Goal: Task Accomplishment & Management: Manage account settings

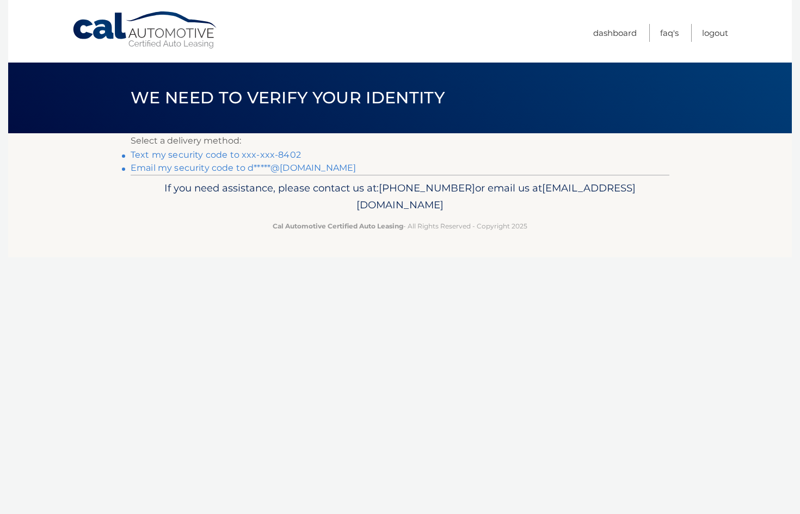
click at [229, 168] on link "Email my security code to d*****@msn.com" at bounding box center [243, 168] width 225 height 10
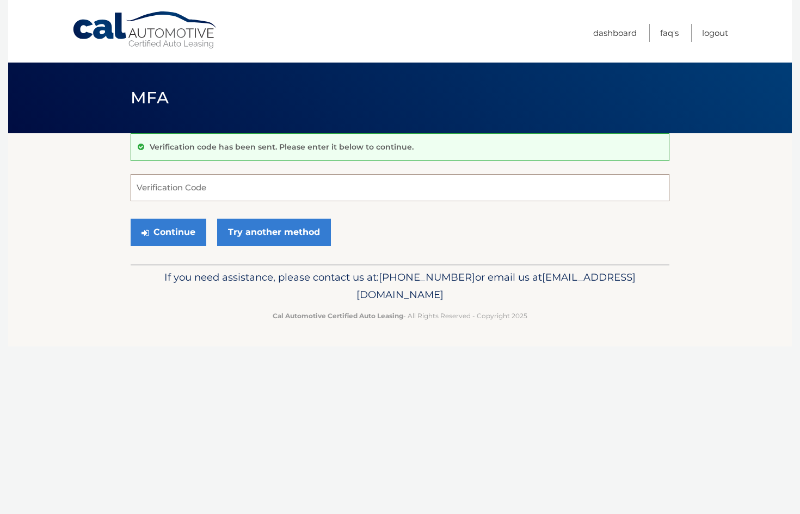
click at [215, 180] on input "Verification Code" at bounding box center [400, 187] width 539 height 27
click at [150, 184] on input "Verification Code" at bounding box center [400, 187] width 539 height 27
click at [265, 232] on link "Try another method" at bounding box center [274, 232] width 114 height 27
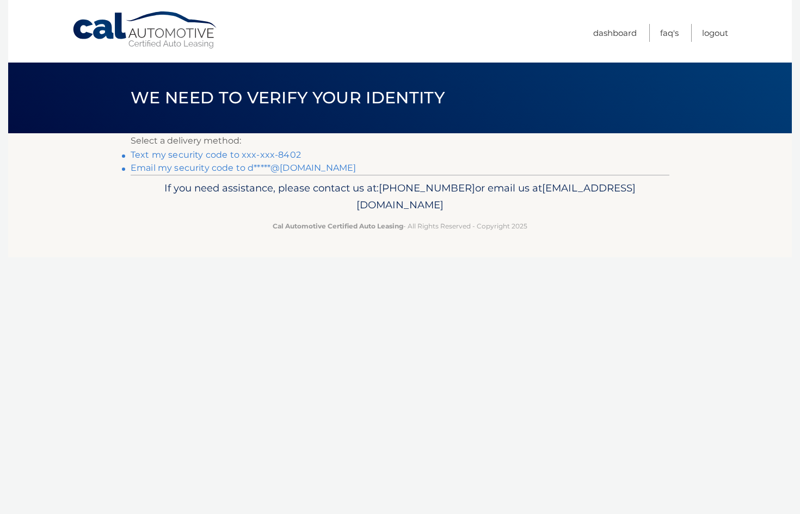
click at [228, 166] on link "Email my security code to d*****@[DOMAIN_NAME]" at bounding box center [243, 168] width 225 height 10
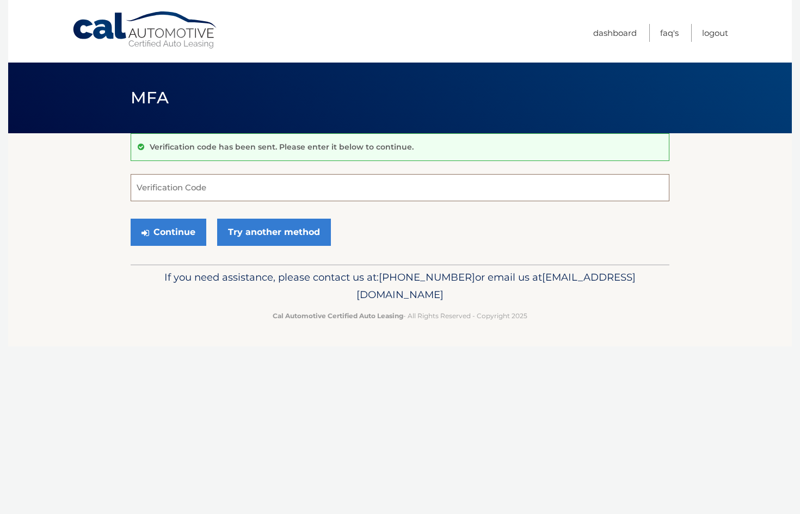
click at [214, 181] on input "Verification Code" at bounding box center [400, 187] width 539 height 27
click at [180, 193] on input "Verification Code" at bounding box center [400, 187] width 539 height 27
type input "885262"
click at [186, 229] on button "Continue" at bounding box center [169, 232] width 76 height 27
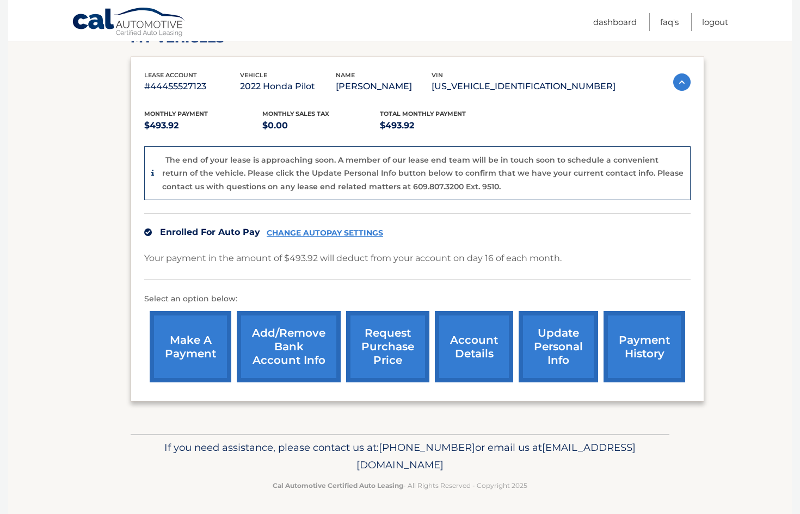
scroll to position [168, 0]
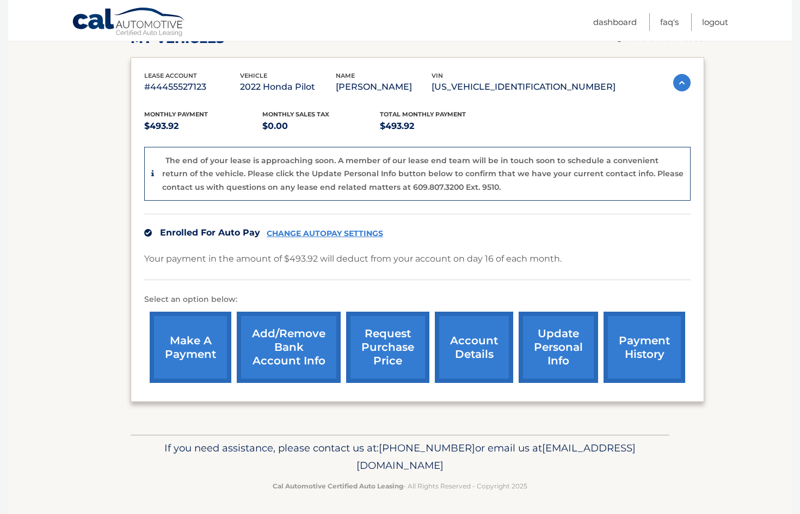
click at [631, 360] on link "payment history" at bounding box center [644, 347] width 82 height 71
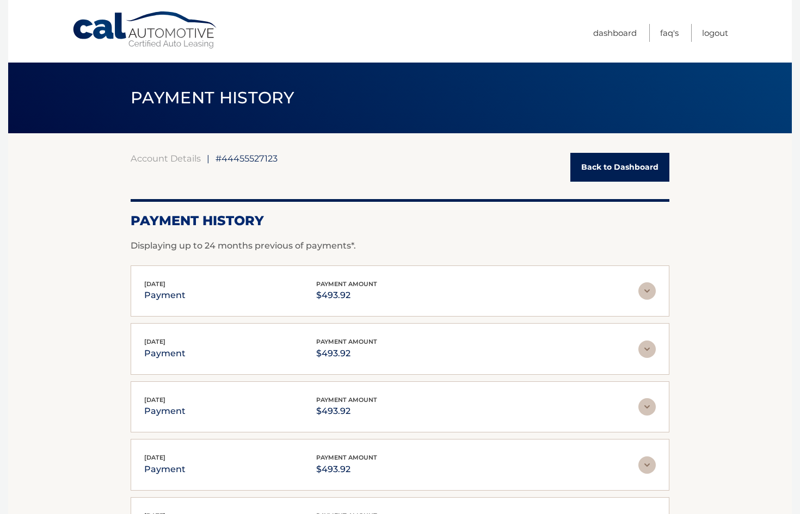
click at [607, 168] on link "Back to Dashboard" at bounding box center [619, 167] width 99 height 29
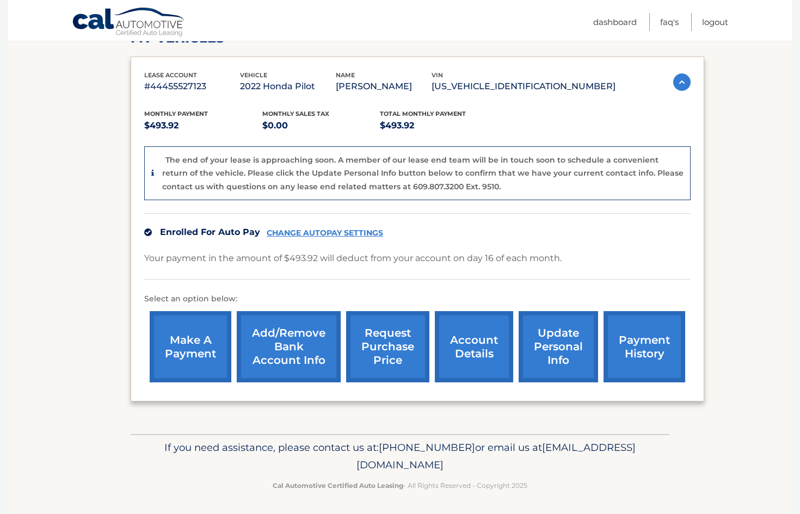
scroll to position [168, 0]
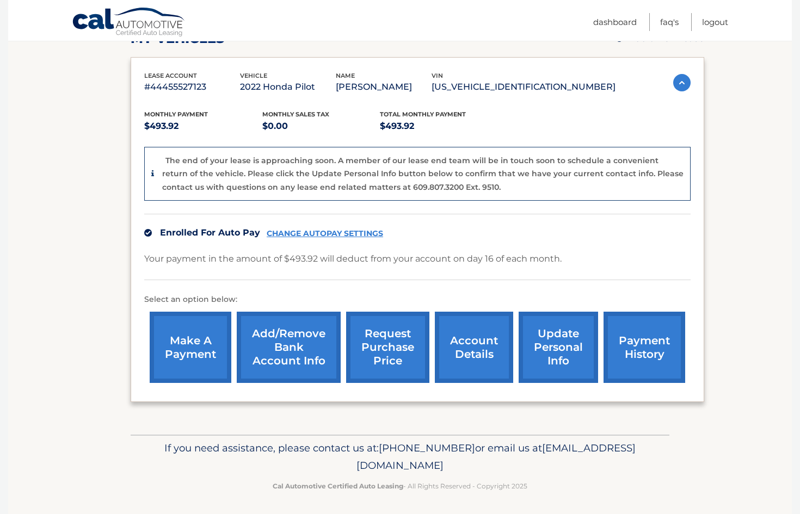
click at [336, 230] on link "CHANGE AUTOPAY SETTINGS" at bounding box center [325, 233] width 116 height 9
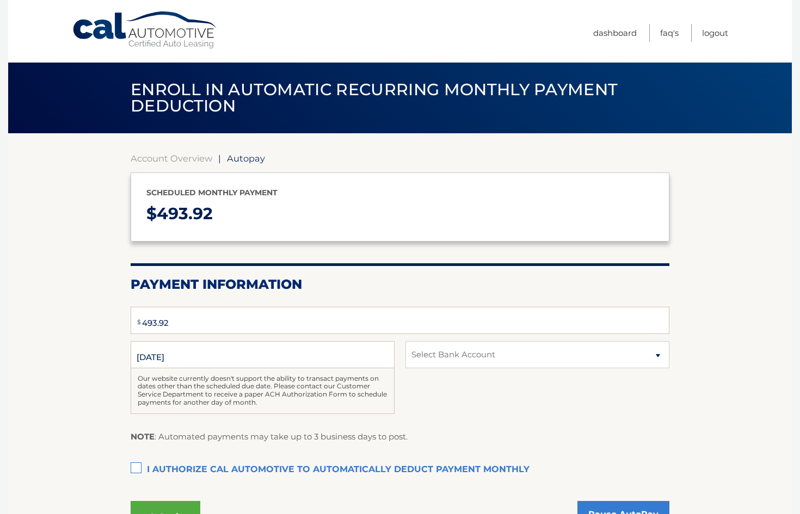
select select "ZTNjYTZiNTItZjM2Yi00NWRjLTgzNDQtOTM1NTljMzdiYWFh"
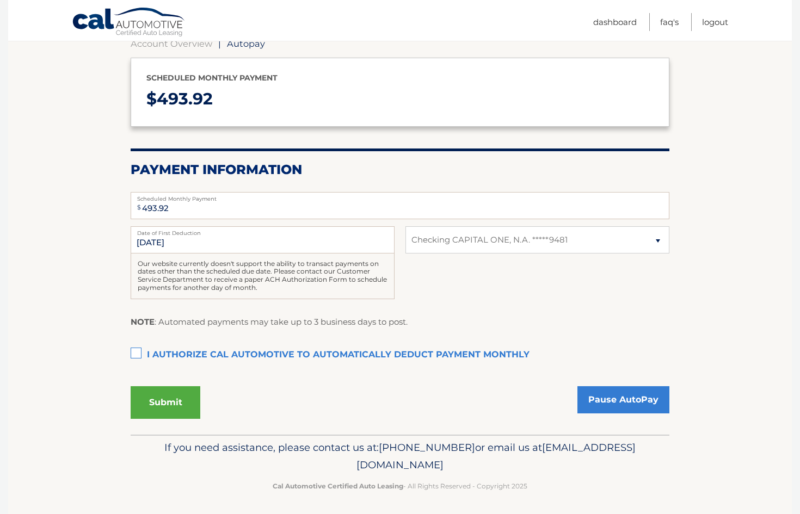
scroll to position [114, 0]
click at [598, 20] on link "Dashboard" at bounding box center [615, 22] width 44 height 18
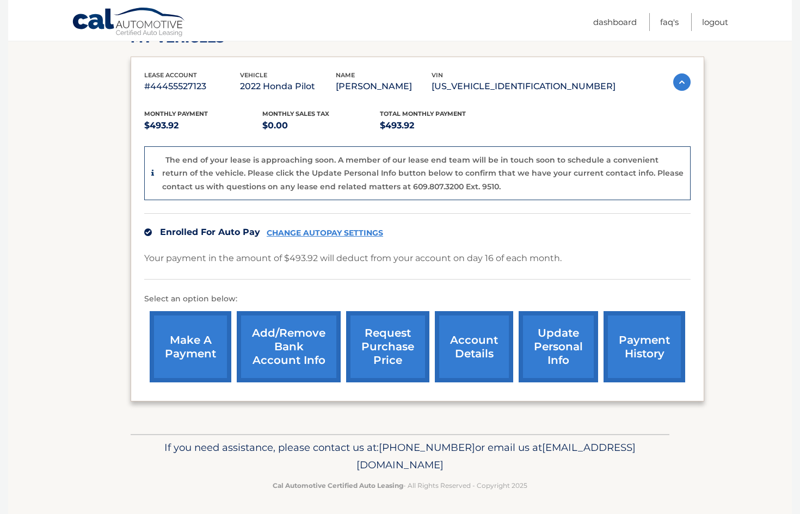
scroll to position [168, 0]
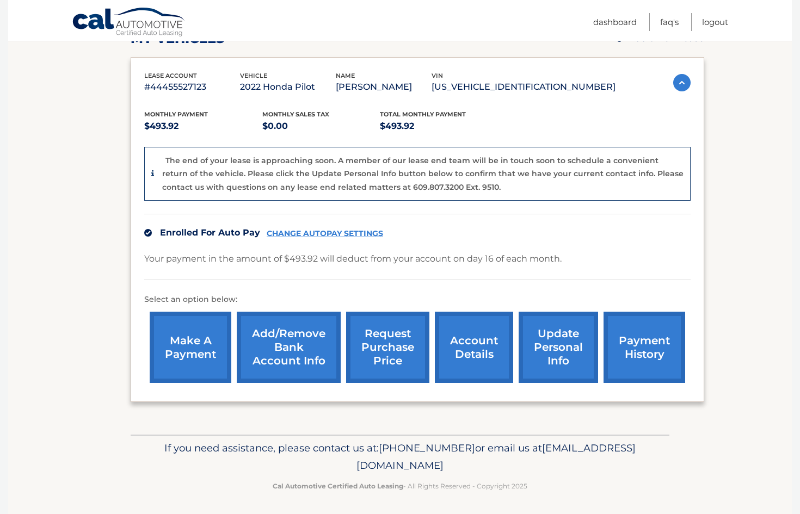
click at [146, 229] on img at bounding box center [148, 233] width 8 height 8
click at [325, 231] on link "CHANGE AUTOPAY SETTINGS" at bounding box center [325, 233] width 116 height 9
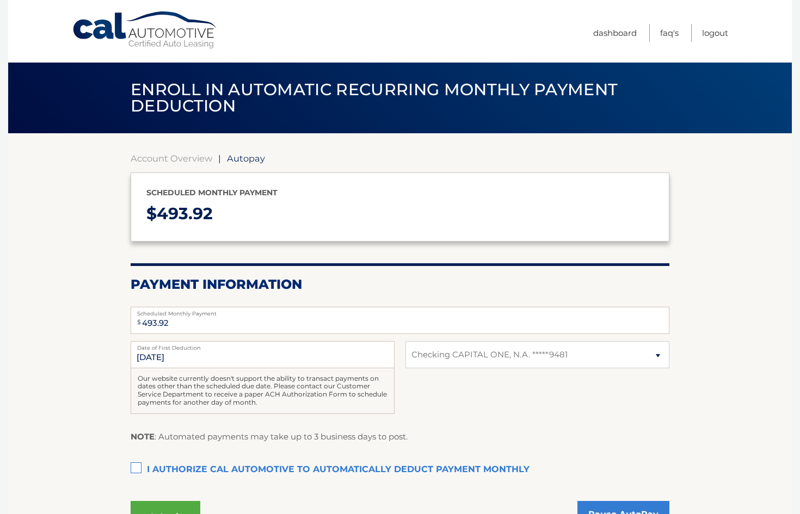
select select "ZTNjYTZiNTItZjM2Yi00NWRjLTgzNDQtOTM1NTljMzdiYWFh"
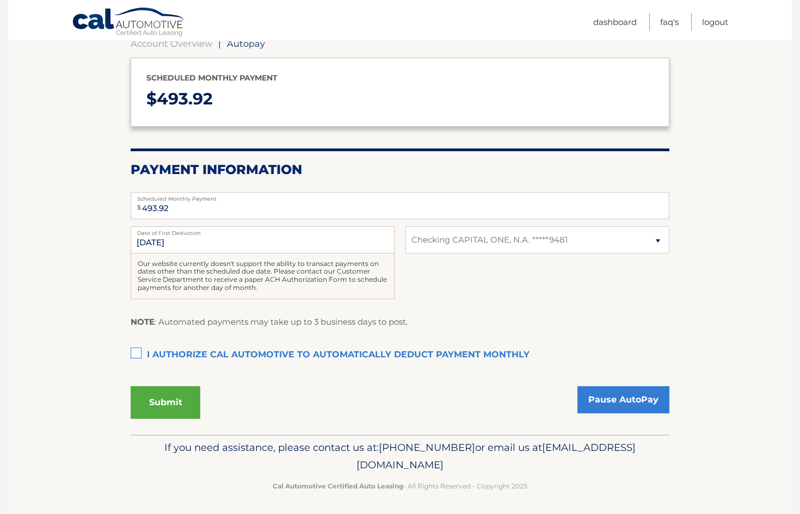
scroll to position [114, 0]
click at [169, 404] on button "Submit" at bounding box center [166, 403] width 70 height 33
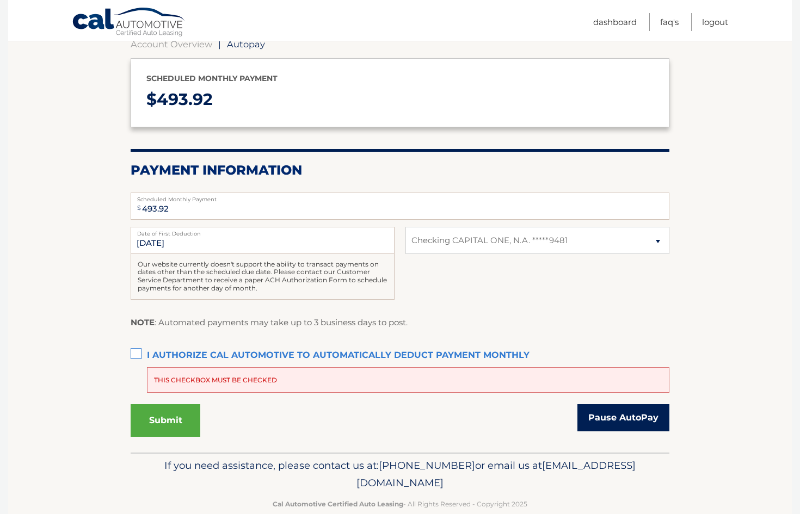
click at [612, 420] on link "Pause AutoPay" at bounding box center [623, 417] width 92 height 27
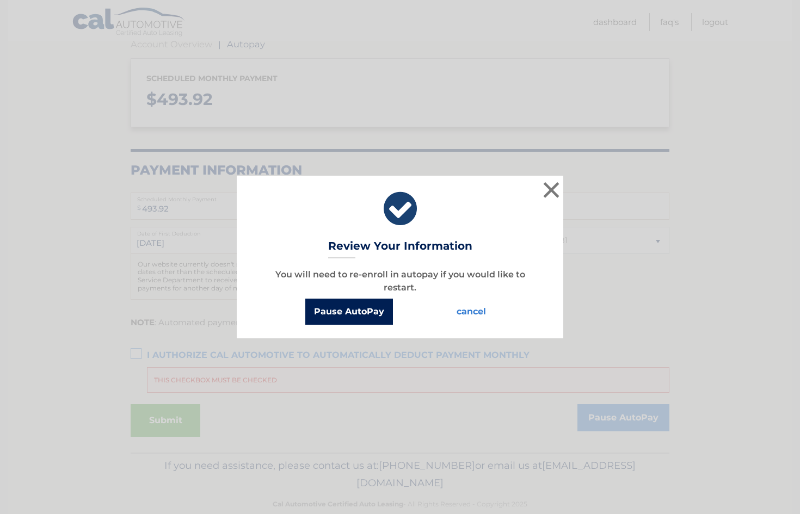
click at [361, 308] on button "Pause AutoPay" at bounding box center [349, 312] width 88 height 26
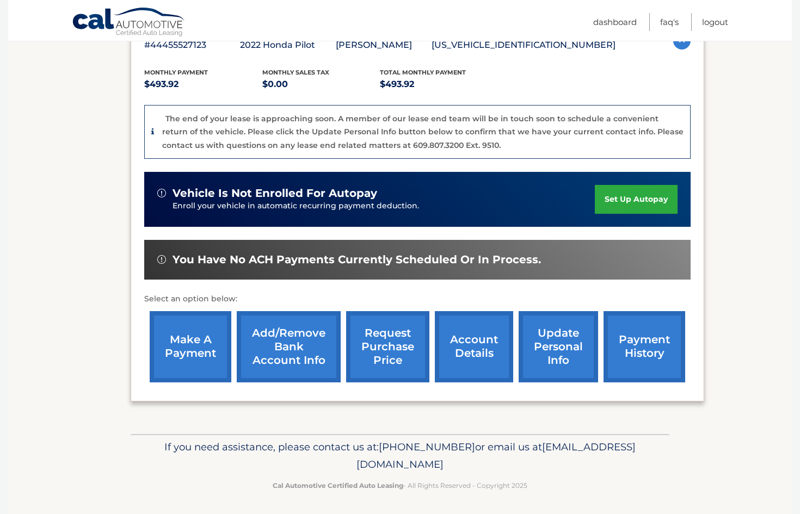
scroll to position [209, 0]
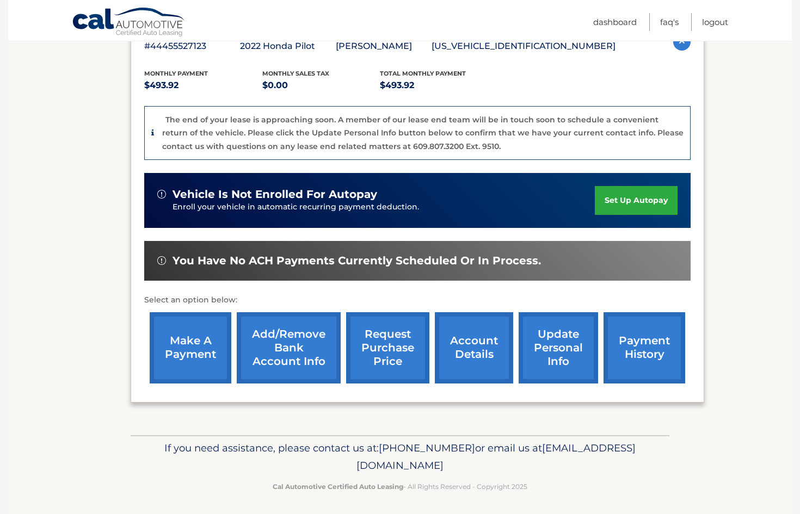
click at [456, 344] on link "account details" at bounding box center [474, 347] width 78 height 71
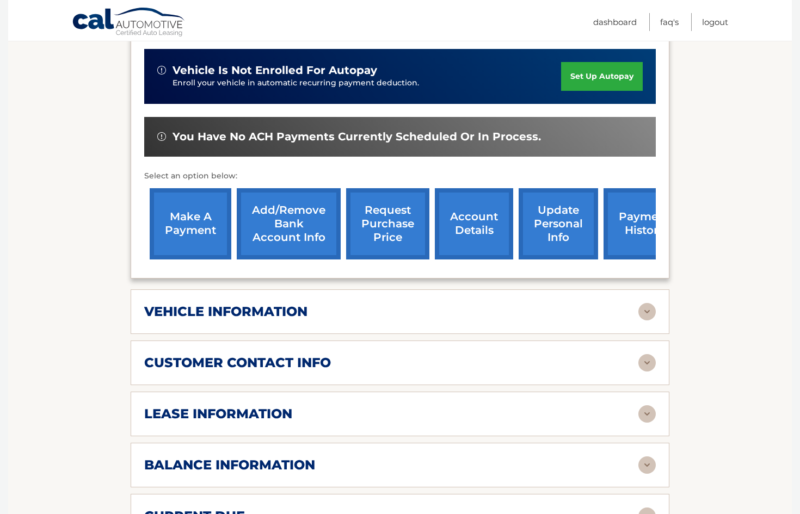
scroll to position [320, 0]
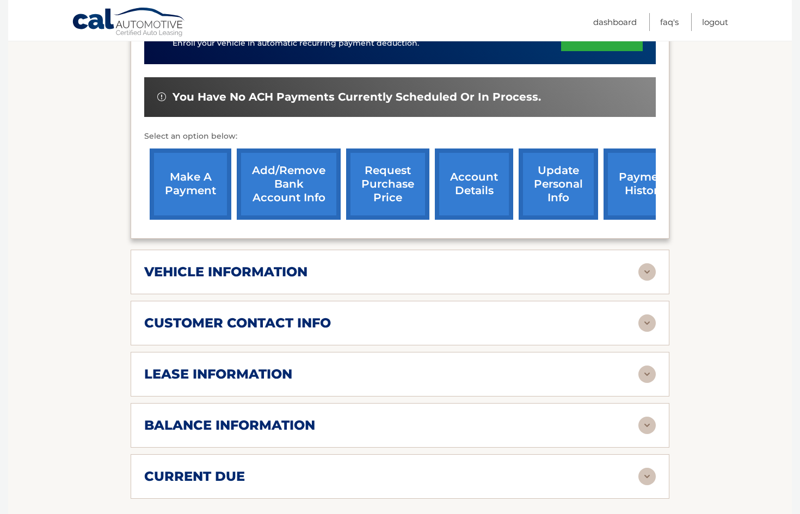
click at [648, 269] on img at bounding box center [646, 271] width 17 height 17
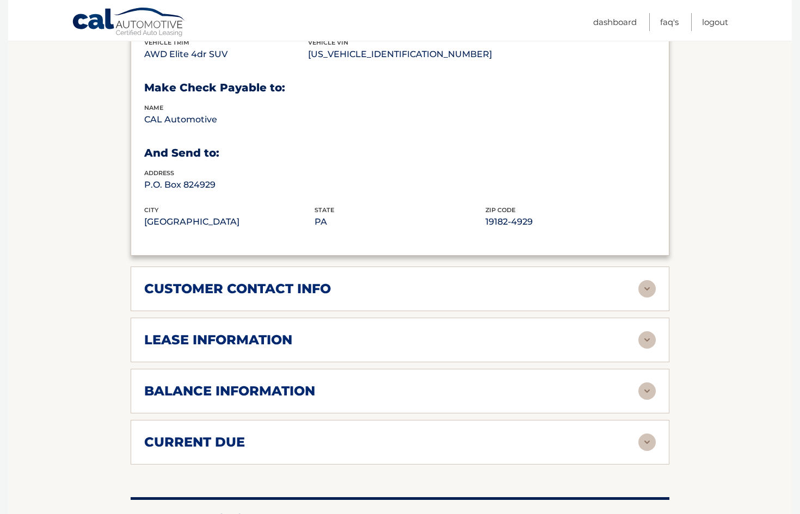
scroll to position [616, 1]
click at [646, 333] on img at bounding box center [646, 339] width 17 height 17
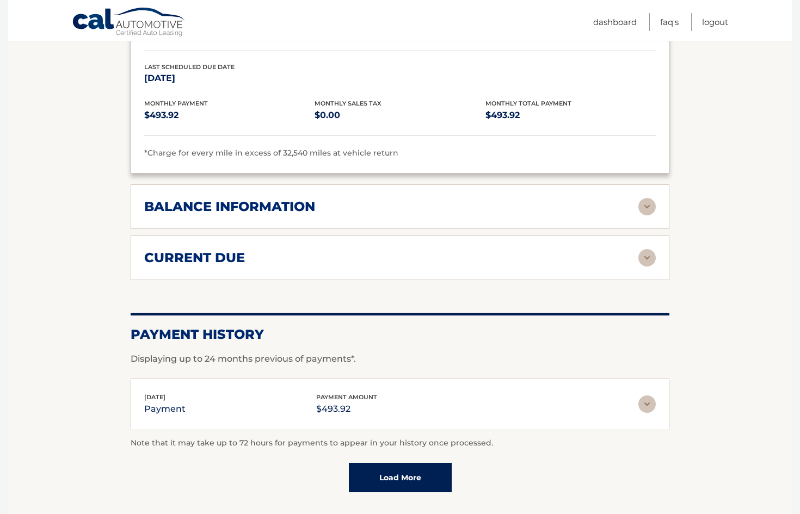
scroll to position [1017, 0]
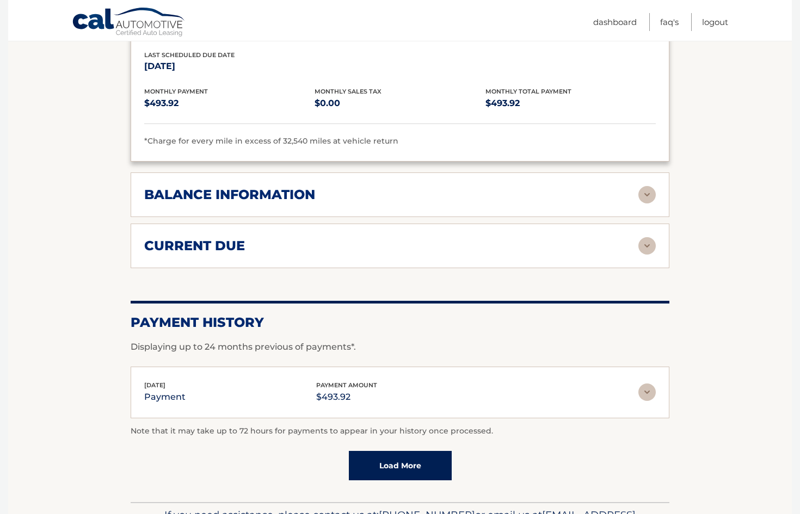
click at [652, 188] on img at bounding box center [646, 194] width 17 height 17
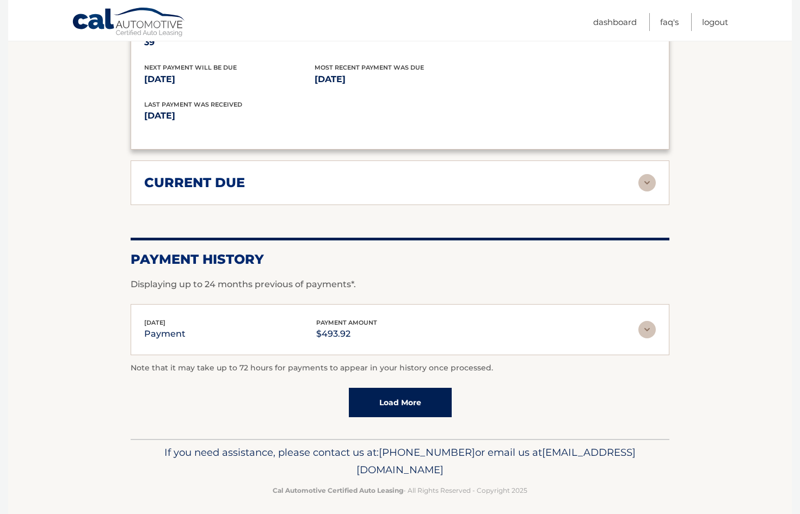
scroll to position [1210, 0]
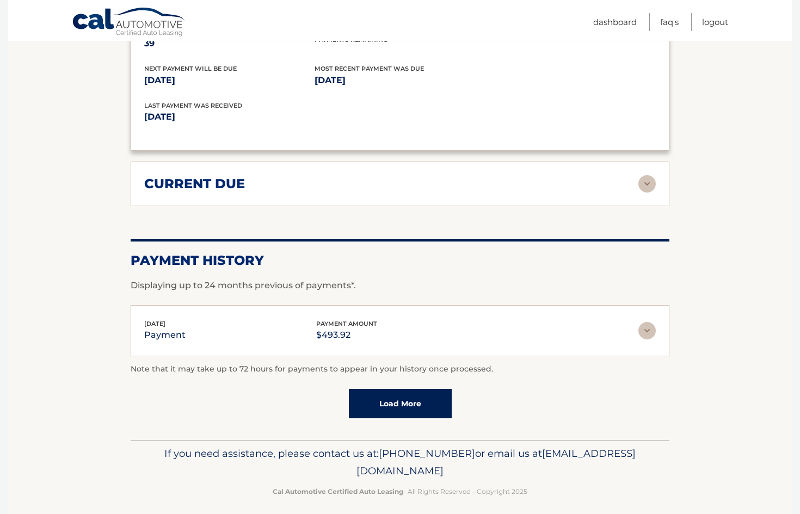
click at [653, 180] on img at bounding box center [646, 183] width 17 height 17
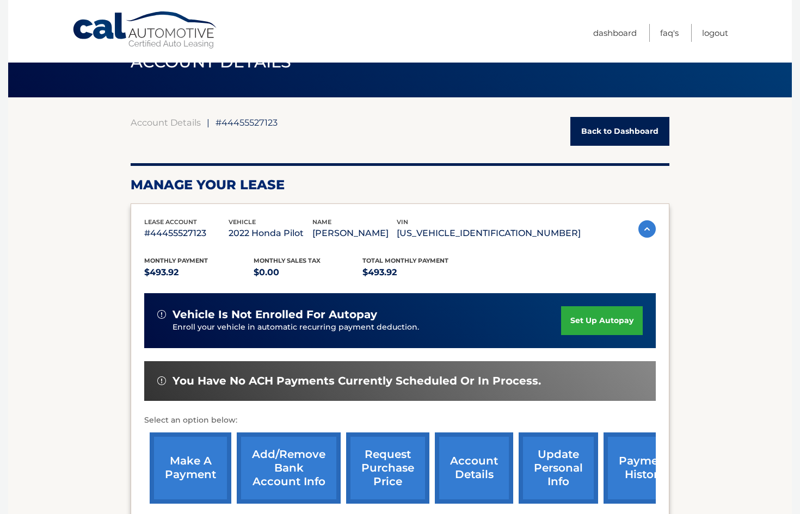
scroll to position [16, 0]
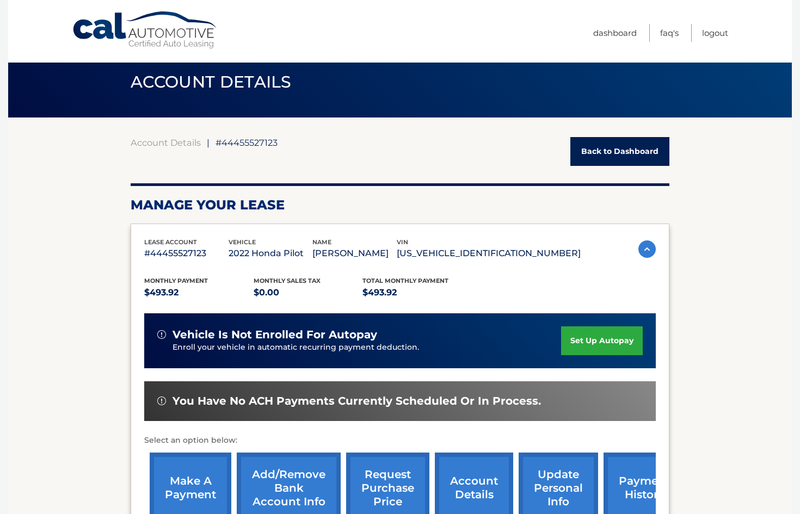
click at [597, 152] on link "Back to Dashboard" at bounding box center [619, 151] width 99 height 29
click at [588, 159] on link "Back to Dashboard" at bounding box center [619, 151] width 99 height 29
click at [591, 156] on link "Back to Dashboard" at bounding box center [619, 151] width 99 height 29
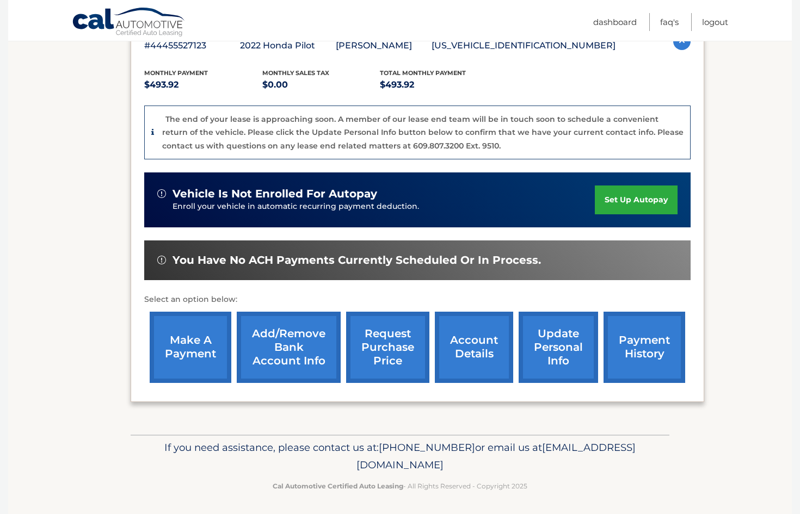
scroll to position [209, 0]
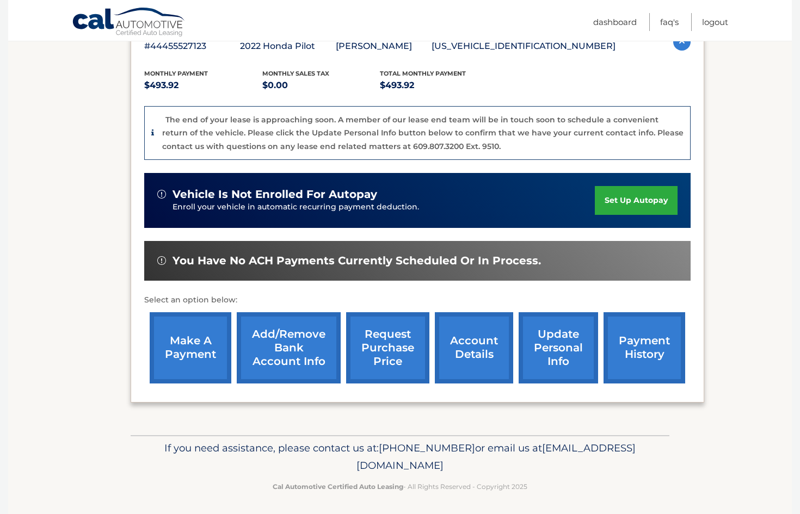
click at [550, 347] on link "update personal info" at bounding box center [557, 347] width 79 height 71
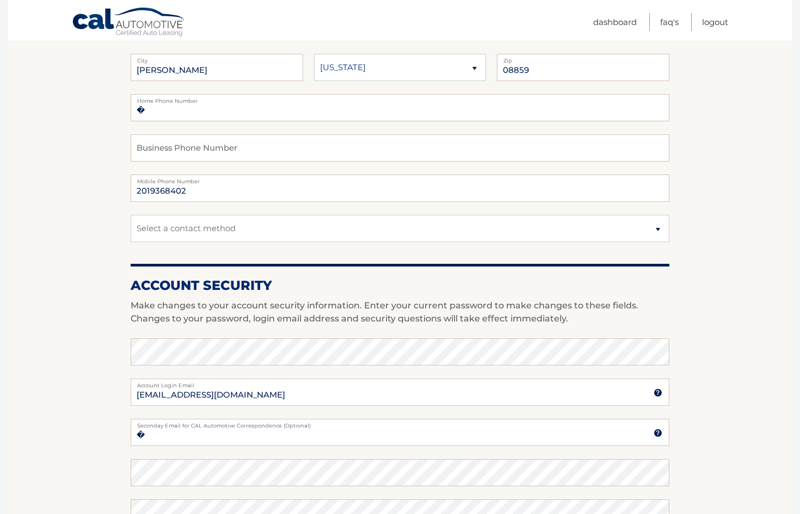
scroll to position [196, 0]
select select "1"
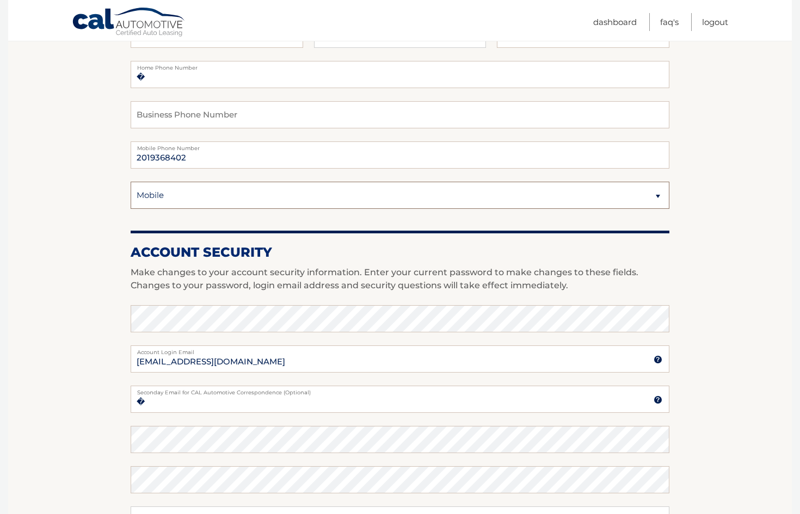
scroll to position [207, 0]
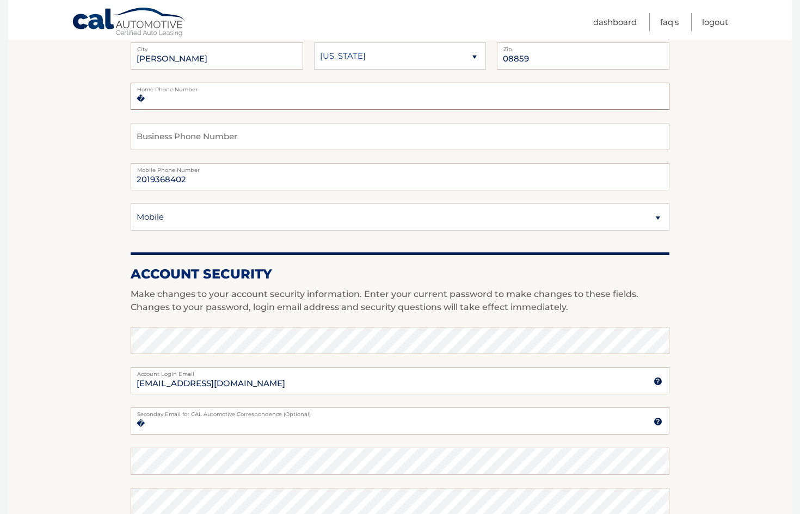
click at [189, 99] on input "�" at bounding box center [400, 96] width 539 height 27
type input "�"
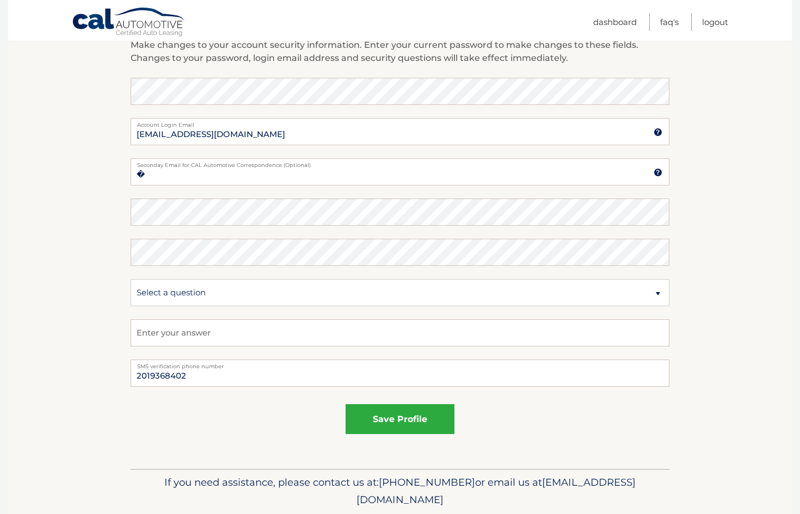
scroll to position [457, 0]
type input "201-912-4550"
click at [155, 178] on input "�" at bounding box center [400, 171] width 539 height 27
type input "d"
type input "lynnh1@msn.com"
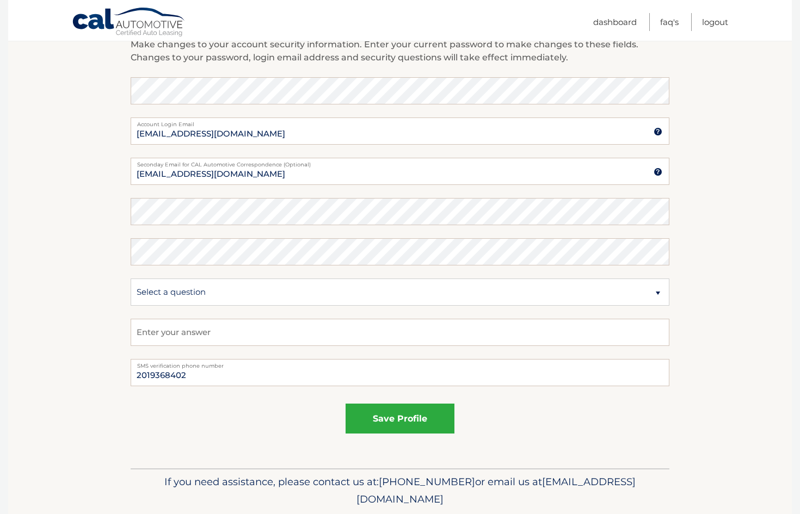
click at [761, 304] on section "Account Overview | Edit Profile account information 4 ARDSLEY SQ Street Address…" at bounding box center [399, 72] width 783 height 792
click at [409, 416] on button "save profile" at bounding box center [399, 419] width 109 height 30
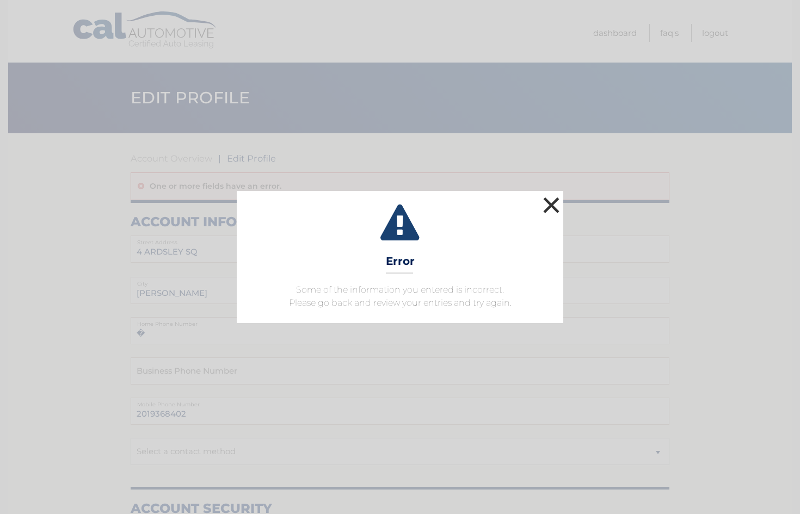
click at [551, 205] on button "×" at bounding box center [551, 205] width 22 height 22
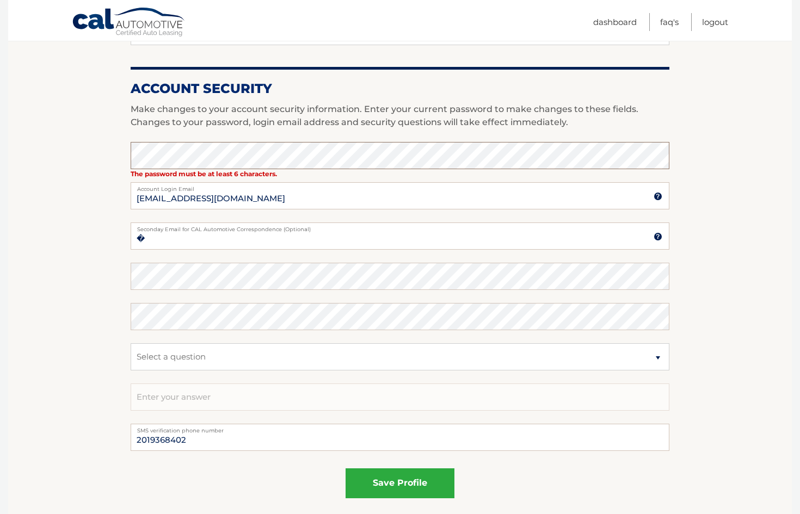
scroll to position [420, 0]
click at [419, 486] on button "save profile" at bounding box center [399, 483] width 109 height 30
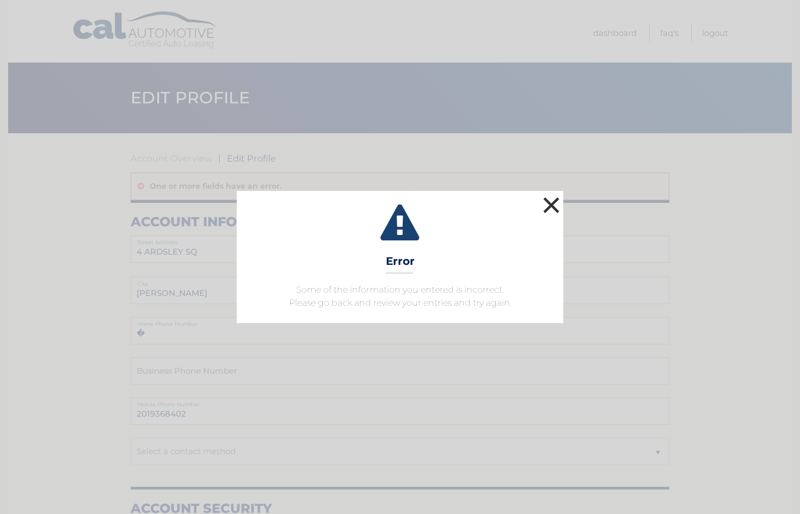
click at [552, 200] on button "×" at bounding box center [551, 205] width 22 height 22
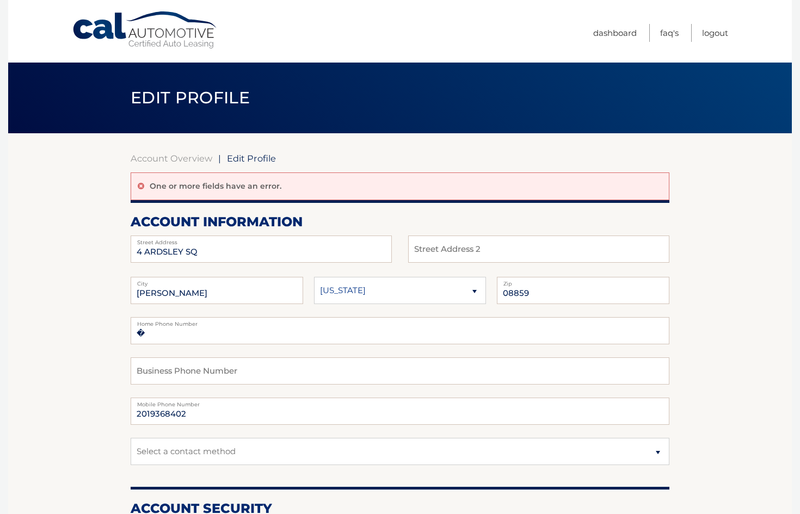
click at [298, 180] on div "One or more fields have an error." at bounding box center [400, 186] width 539 height 28
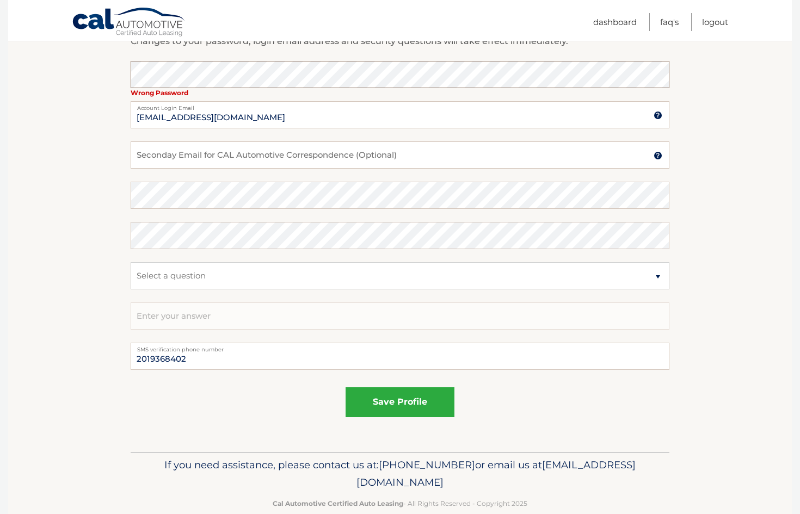
scroll to position [508, 0]
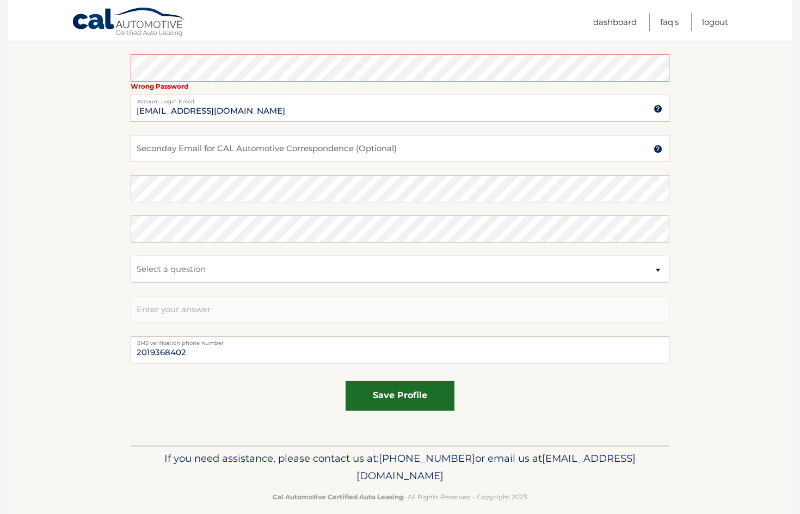
click at [382, 399] on button "save profile" at bounding box center [399, 396] width 109 height 30
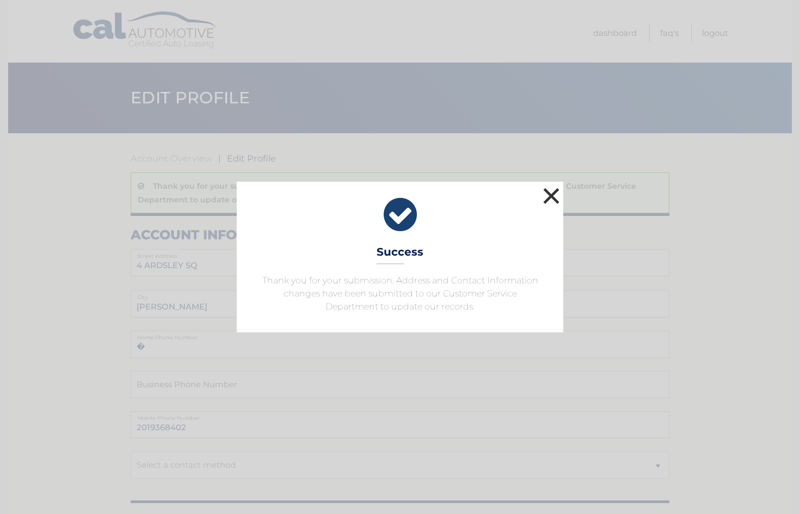
click at [548, 194] on button "×" at bounding box center [551, 196] width 22 height 22
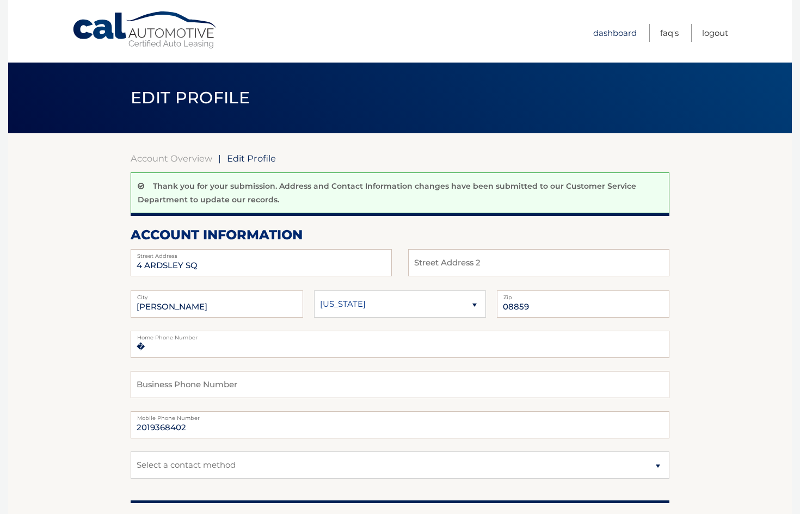
click at [604, 29] on link "Dashboard" at bounding box center [615, 33] width 44 height 18
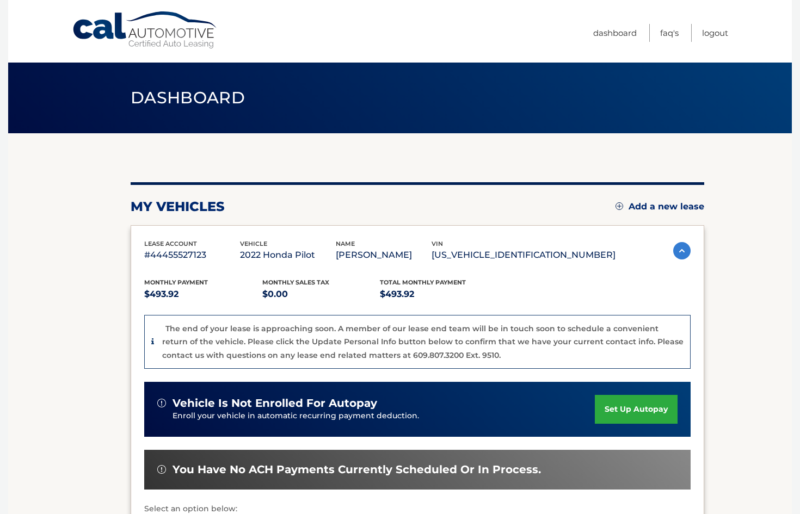
click at [665, 206] on link "Add a new lease" at bounding box center [659, 206] width 89 height 11
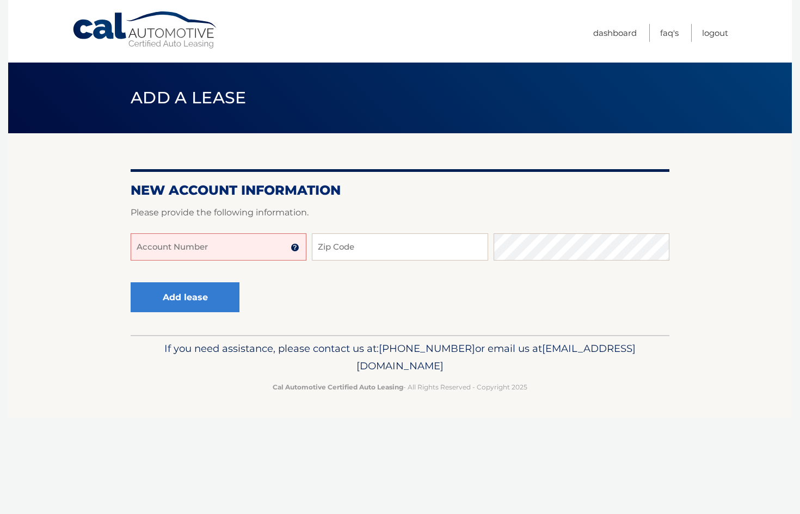
click at [294, 248] on img at bounding box center [295, 247] width 9 height 9
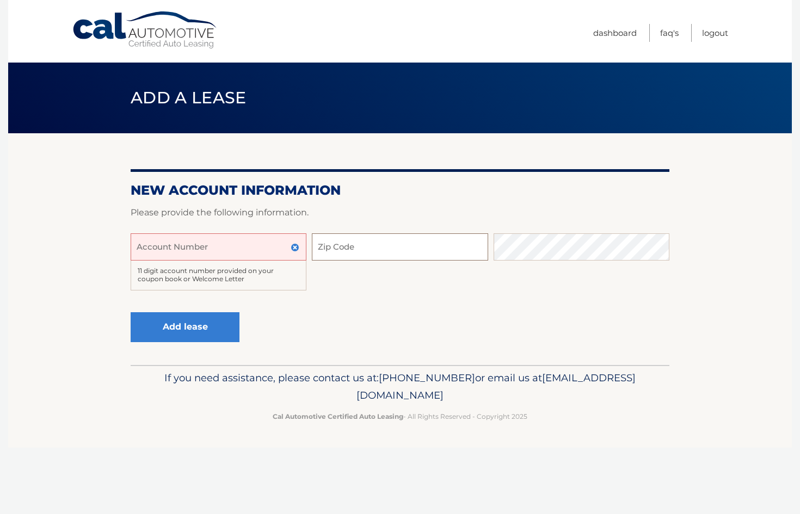
click at [320, 251] on input "Zip Code" at bounding box center [400, 246] width 176 height 27
type input "08859"
click at [610, 30] on link "Dashboard" at bounding box center [615, 33] width 44 height 18
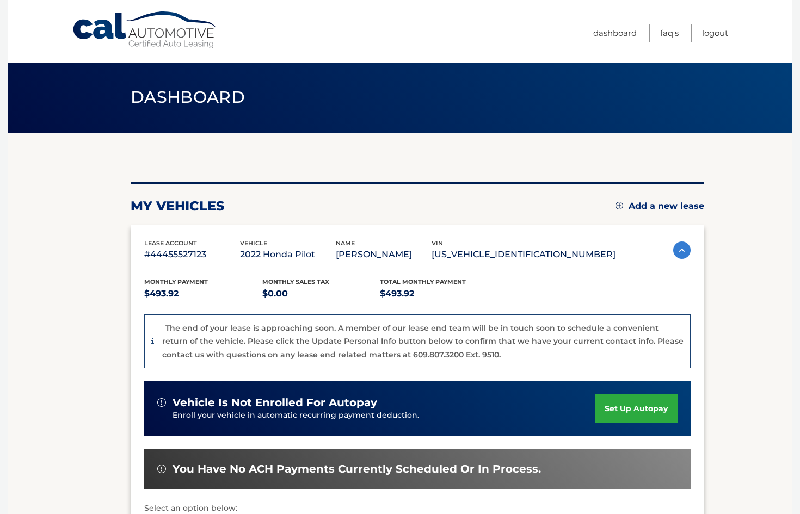
scroll to position [0, 1]
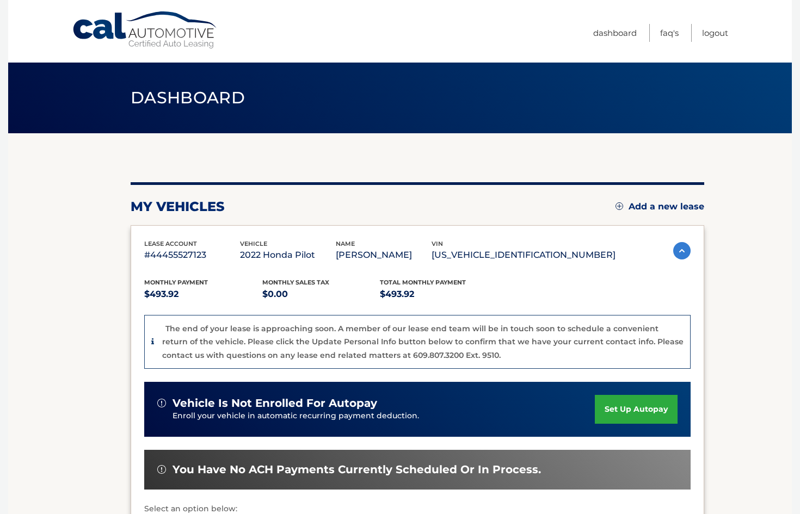
scroll to position [1, 0]
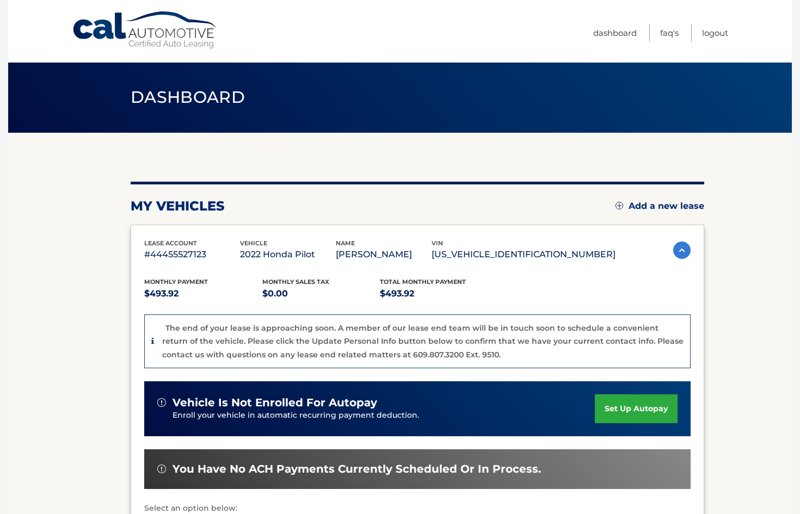
click at [642, 209] on link "Add a new lease" at bounding box center [659, 206] width 89 height 11
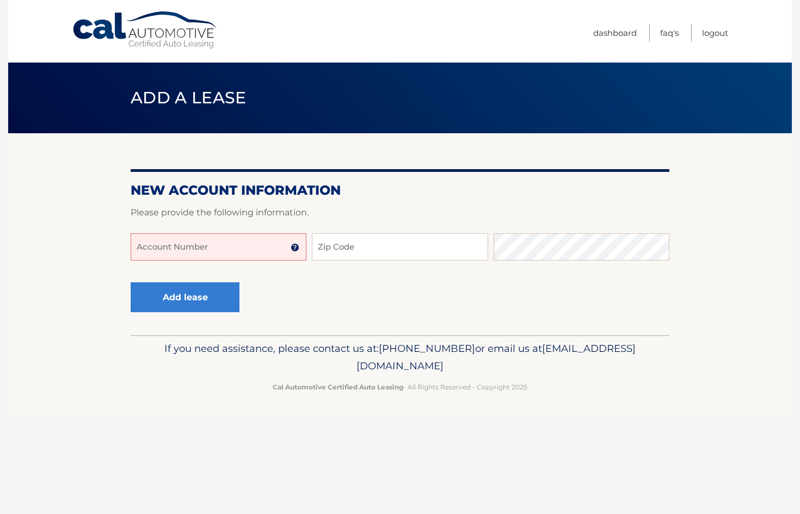
click at [209, 246] on input "Account Number" at bounding box center [219, 246] width 176 height 27
paste input "44455987475"
drag, startPoint x: 137, startPoint y: 247, endPoint x: 236, endPoint y: 244, distance: 99.6
click at [236, 244] on input "44455987475444" at bounding box center [219, 246] width 176 height 27
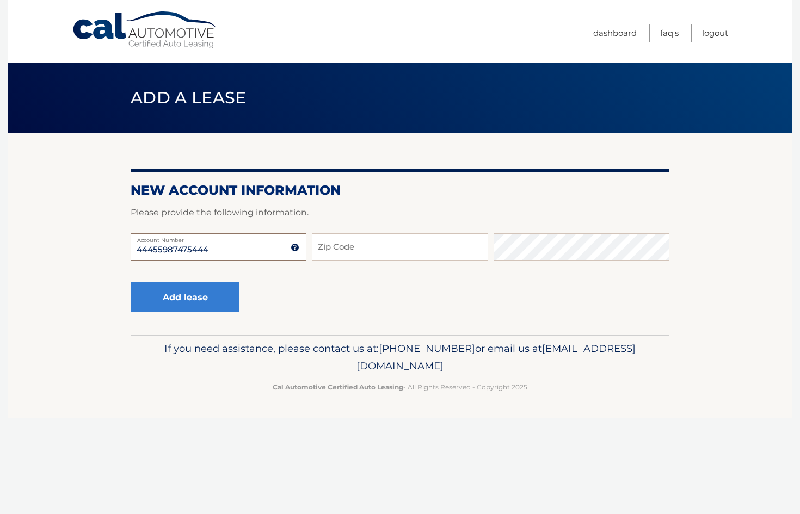
click at [229, 246] on input "44455987475444" at bounding box center [219, 246] width 176 height 27
type input "4445598747544"
click at [229, 246] on input "4445598747544" at bounding box center [219, 246] width 176 height 27
click at [221, 246] on input "Account Number" at bounding box center [219, 246] width 176 height 27
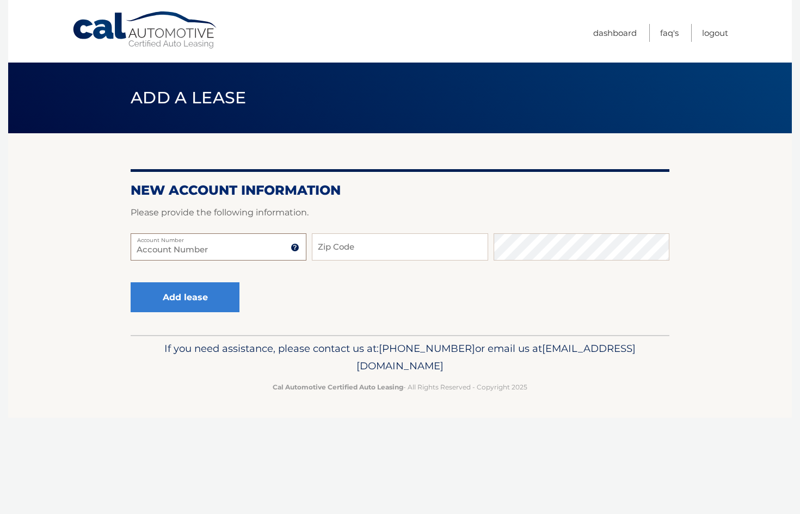
click at [220, 246] on input "Account Number" at bounding box center [219, 246] width 176 height 27
click at [209, 249] on input "Account Number" at bounding box center [219, 246] width 176 height 27
paste input "44455987475"
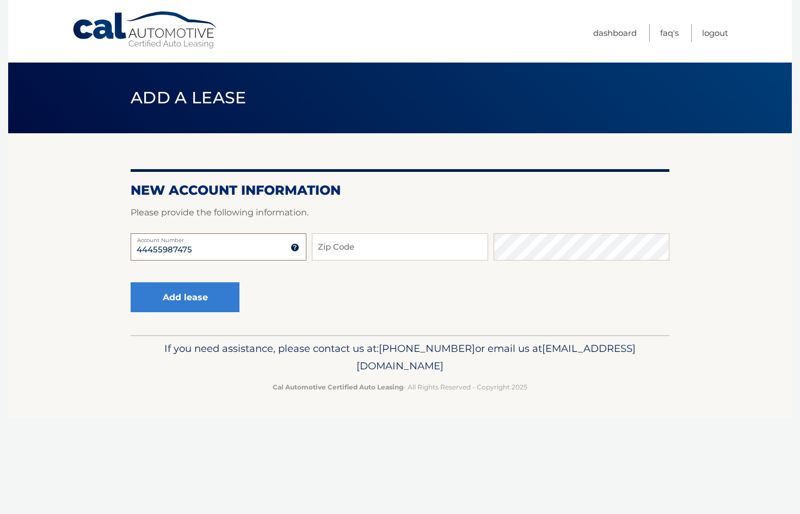
type input "44455987475"
click at [384, 252] on input "Zip Code" at bounding box center [400, 246] width 176 height 27
type input "08859"
click at [201, 300] on button "Add lease" at bounding box center [185, 297] width 109 height 30
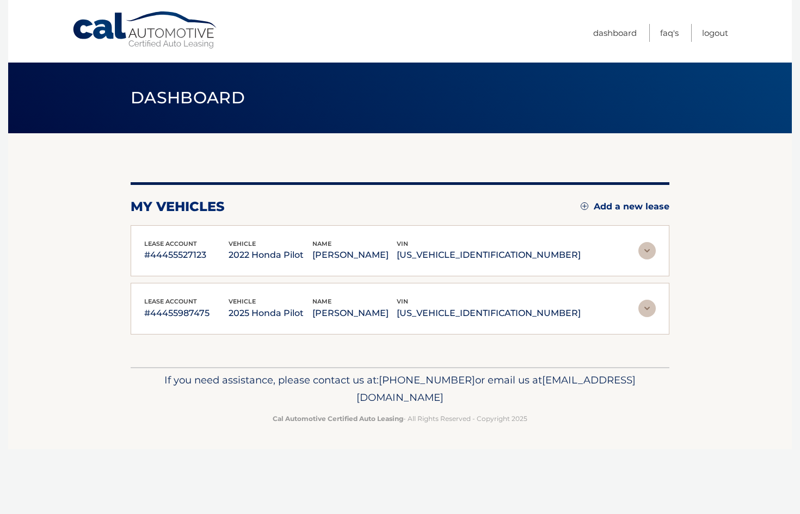
click at [646, 312] on img at bounding box center [646, 308] width 17 height 17
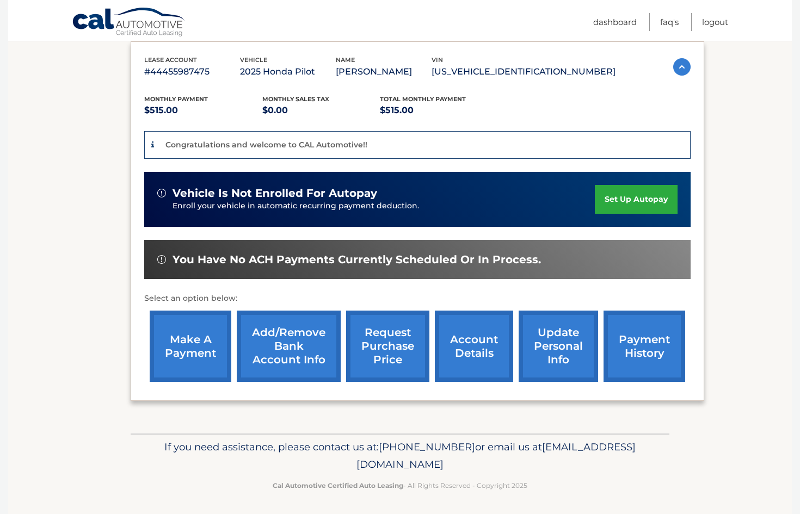
scroll to position [240, 0]
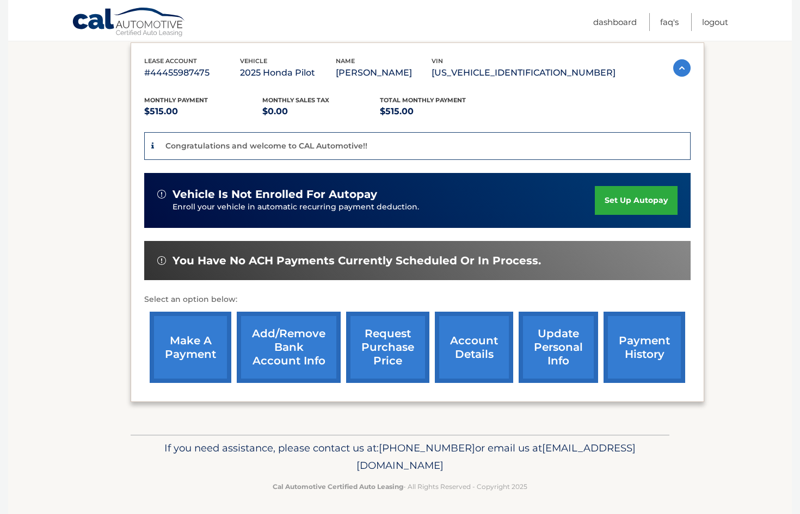
click at [631, 206] on link "set up autopay" at bounding box center [636, 200] width 83 height 29
click at [629, 199] on link "set up autopay" at bounding box center [636, 200] width 83 height 29
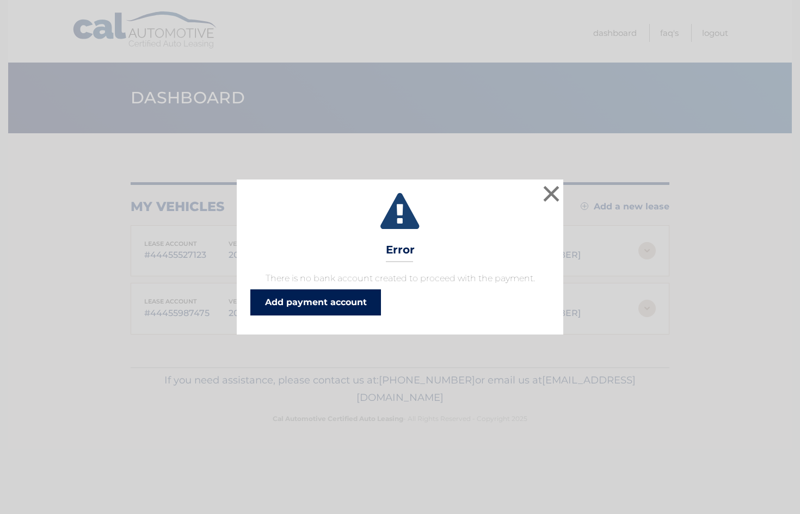
click at [345, 301] on link "Add payment account" at bounding box center [315, 302] width 131 height 26
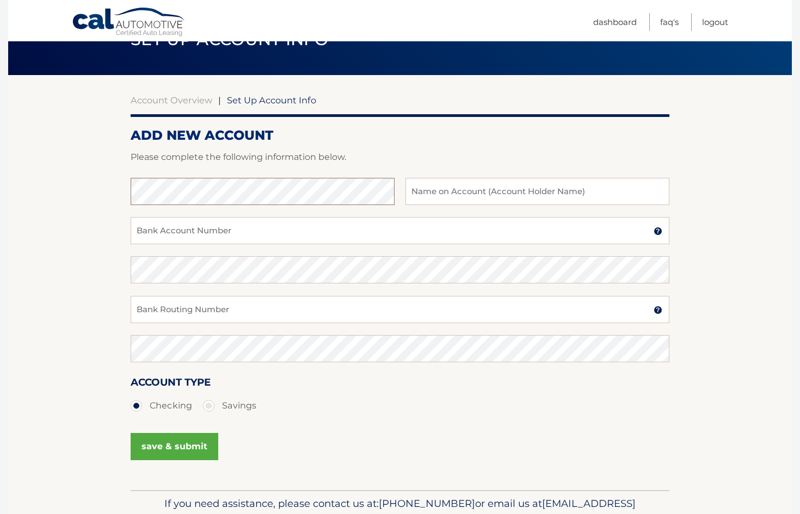
scroll to position [61, 0]
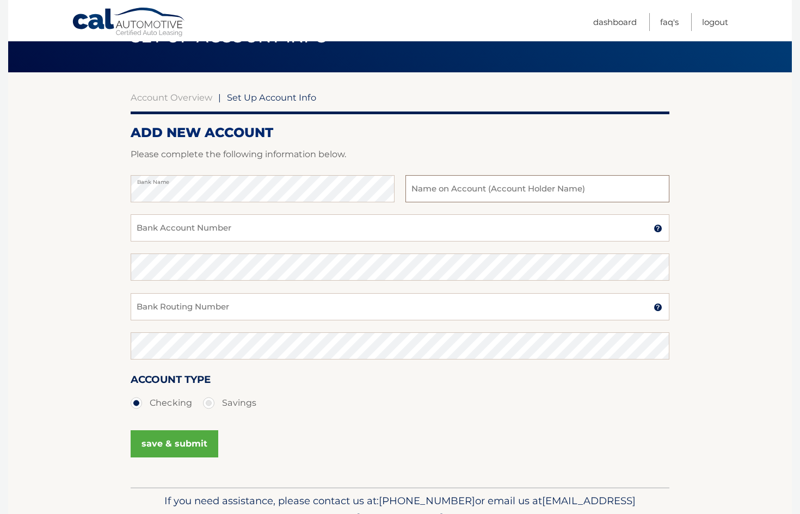
click at [439, 196] on input "text" at bounding box center [537, 188] width 264 height 27
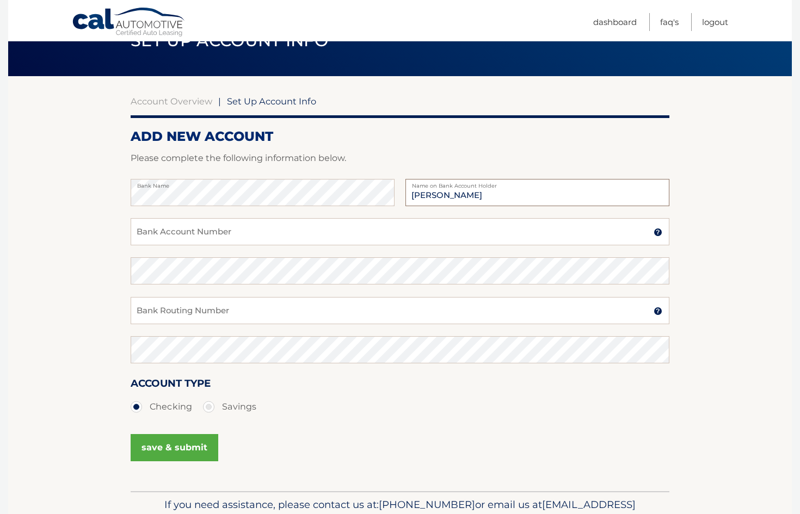
type input "Dean Hameda"
click at [404, 226] on input "Bank Account Number" at bounding box center [400, 231] width 539 height 27
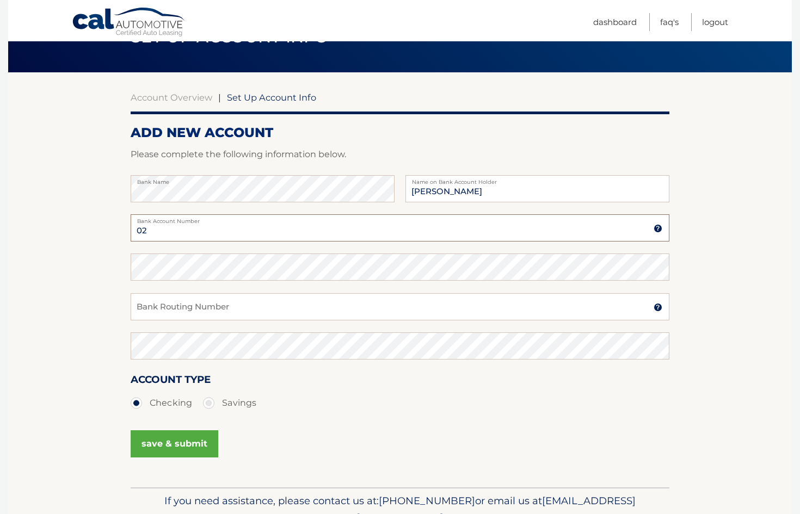
type input "0"
type input "753847709"
click at [214, 312] on input "Bank Routing Number" at bounding box center [400, 306] width 539 height 27
type input "021202337"
click at [165, 447] on button "save & submit" at bounding box center [175, 443] width 88 height 27
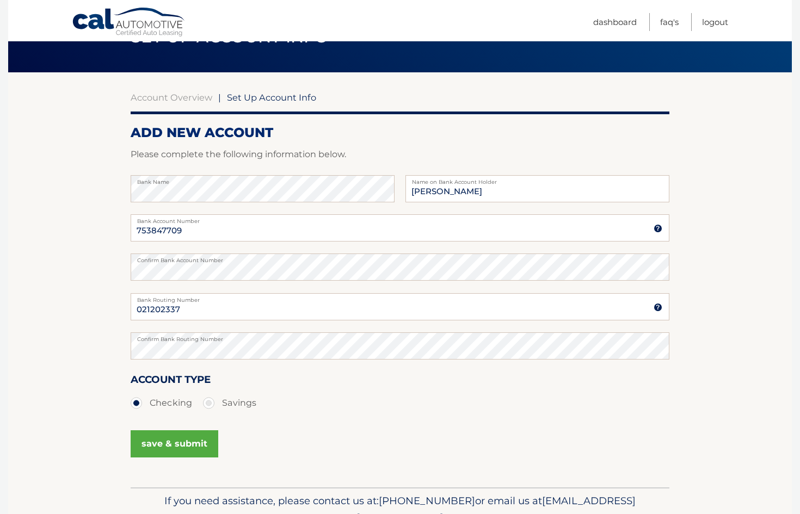
click at [176, 439] on button "save & submit" at bounding box center [175, 443] width 88 height 27
click at [147, 441] on button "save & submit" at bounding box center [175, 443] width 88 height 27
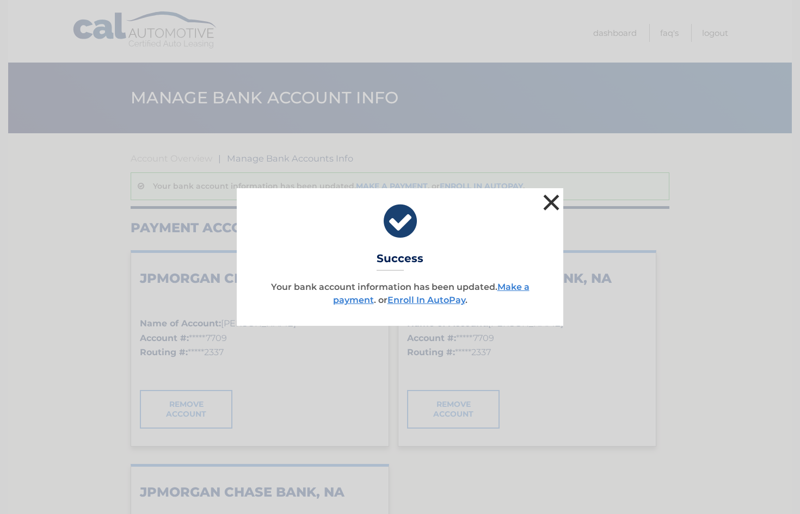
click at [552, 203] on button "×" at bounding box center [551, 202] width 22 height 22
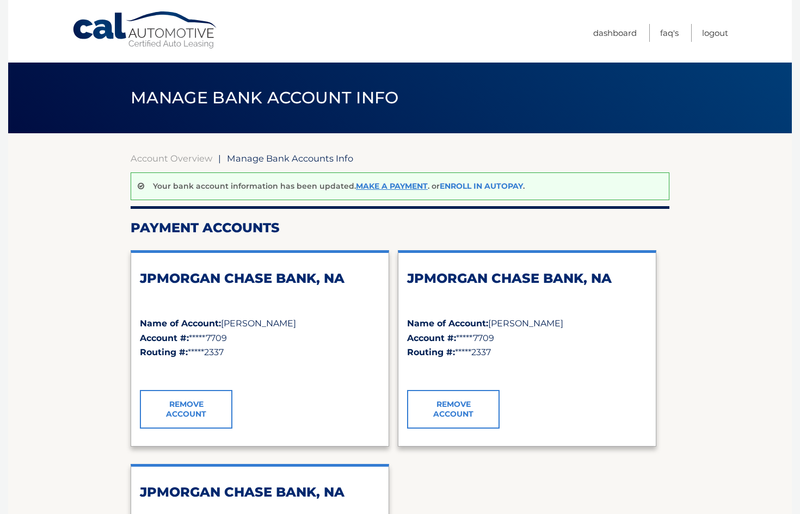
click at [488, 186] on link "Enroll In AutoPay" at bounding box center [481, 186] width 83 height 10
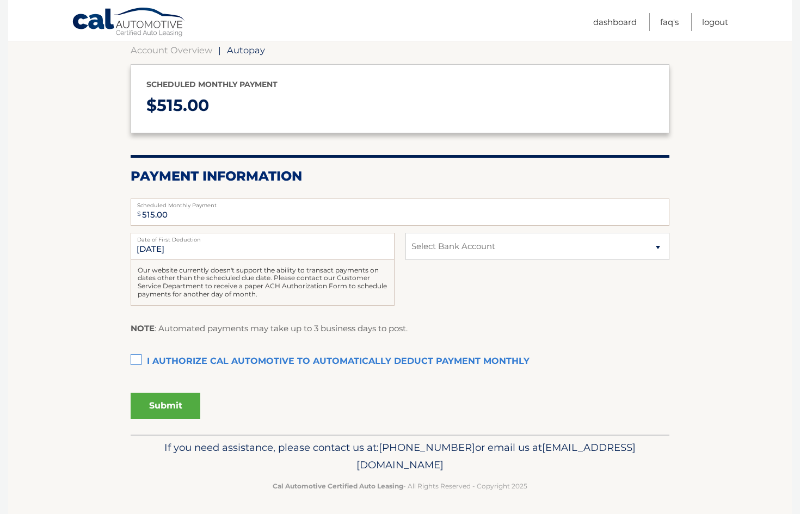
scroll to position [108, 0]
select select "NWZjMTcxMDctNDY5Yi00Yjk2LTg5OTQtZDRiNDhjZGFmOWE3"
click at [138, 359] on label "I authorize cal automotive to automatically deduct payment monthly This checkbo…" at bounding box center [400, 362] width 539 height 22
click at [0, 0] on input "I authorize cal automotive to automatically deduct payment monthly This checkbo…" at bounding box center [0, 0] width 0 height 0
click at [165, 405] on button "Submit" at bounding box center [166, 406] width 70 height 26
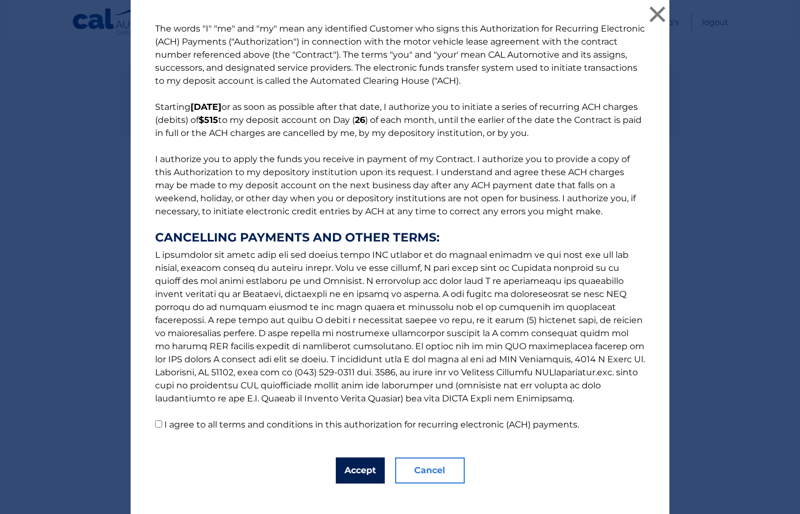
click at [368, 465] on button "Accept" at bounding box center [360, 471] width 49 height 26
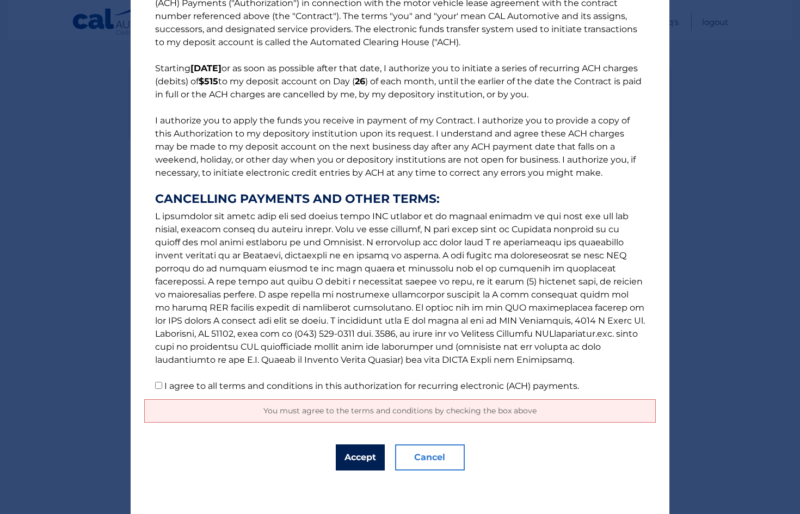
scroll to position [39, 0]
click at [357, 460] on button "Accept" at bounding box center [360, 457] width 49 height 26
click at [155, 388] on input "I agree to all terms and conditions in this authorization for recurring electro…" at bounding box center [158, 385] width 7 height 7
checkbox input "true"
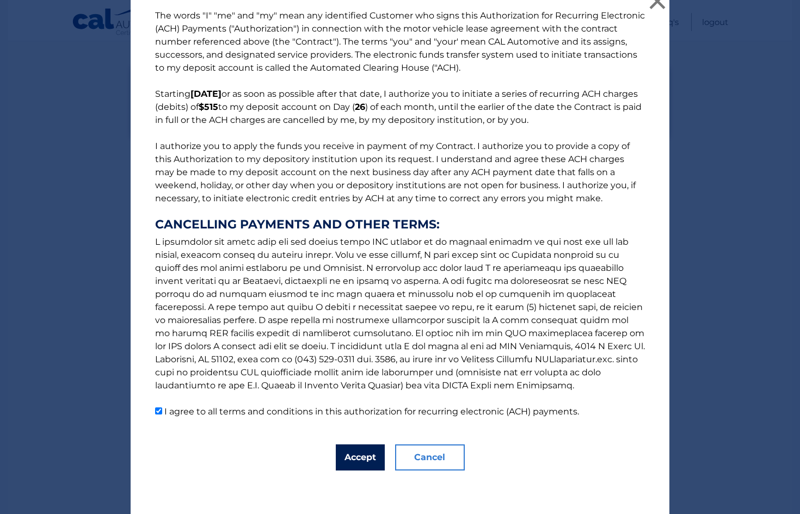
click at [359, 456] on button "Accept" at bounding box center [360, 457] width 49 height 26
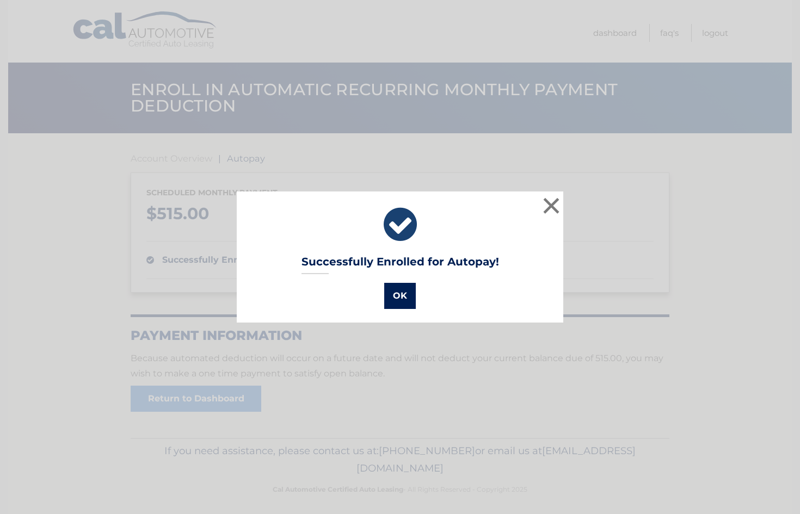
click at [392, 294] on button "OK" at bounding box center [400, 296] width 32 height 26
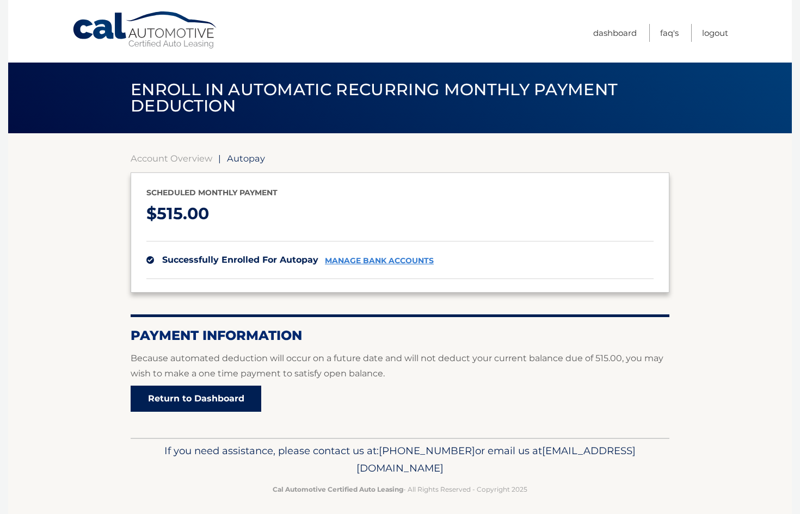
click at [193, 395] on link "Return to Dashboard" at bounding box center [196, 399] width 131 height 26
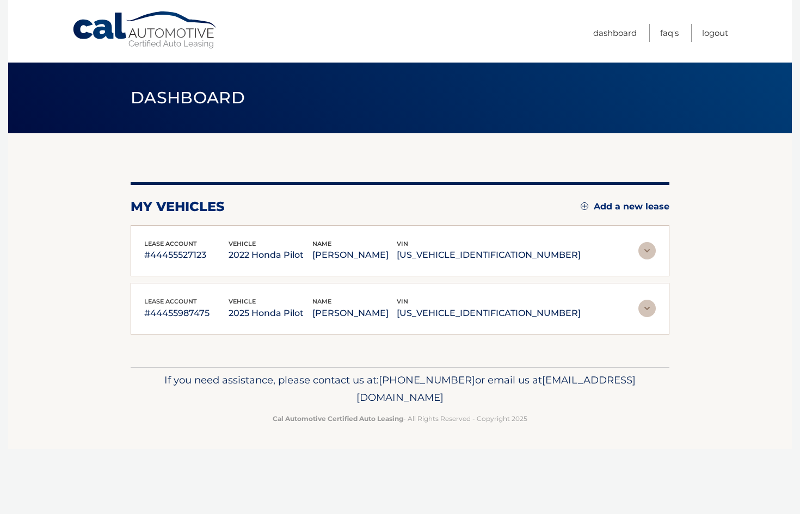
click at [650, 250] on img at bounding box center [646, 250] width 17 height 17
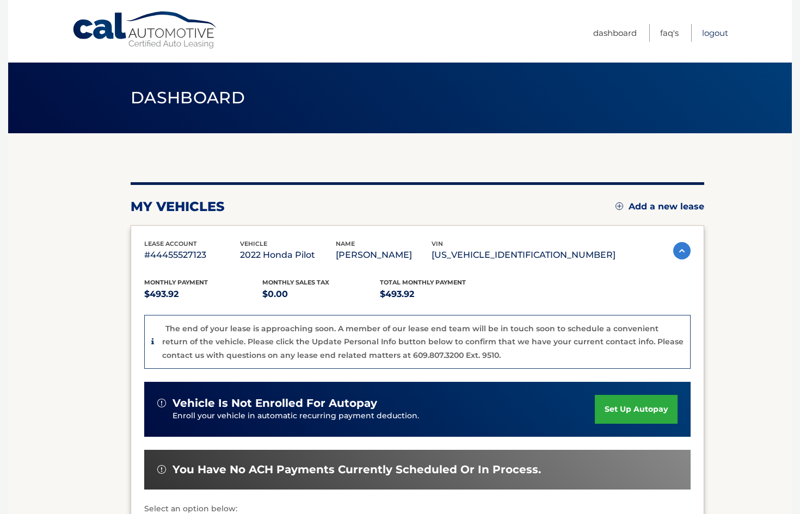
click at [710, 33] on link "Logout" at bounding box center [715, 33] width 26 height 18
